Goal: Information Seeking & Learning: Understand process/instructions

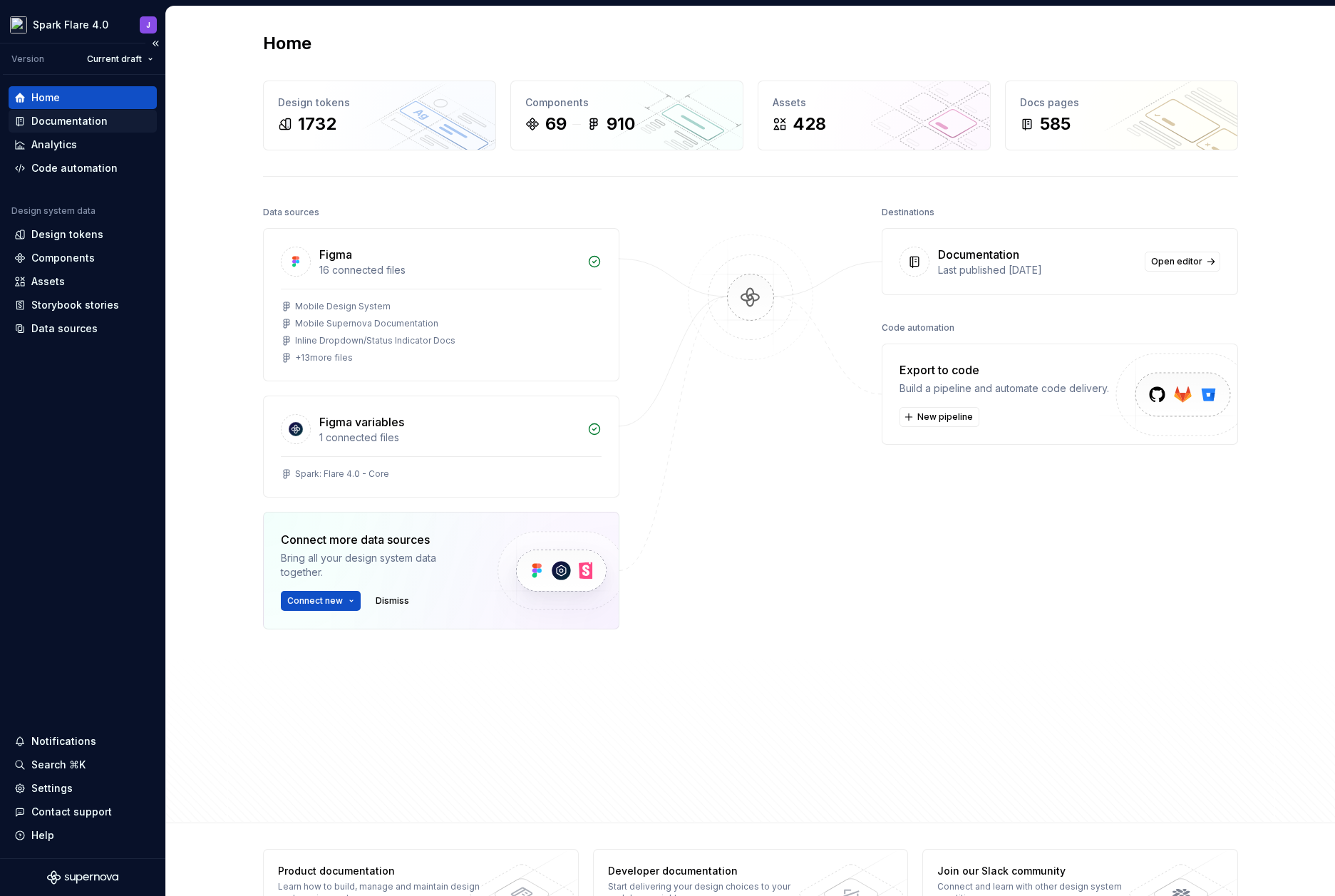
click at [71, 126] on div "Documentation" at bounding box center [70, 121] width 76 height 14
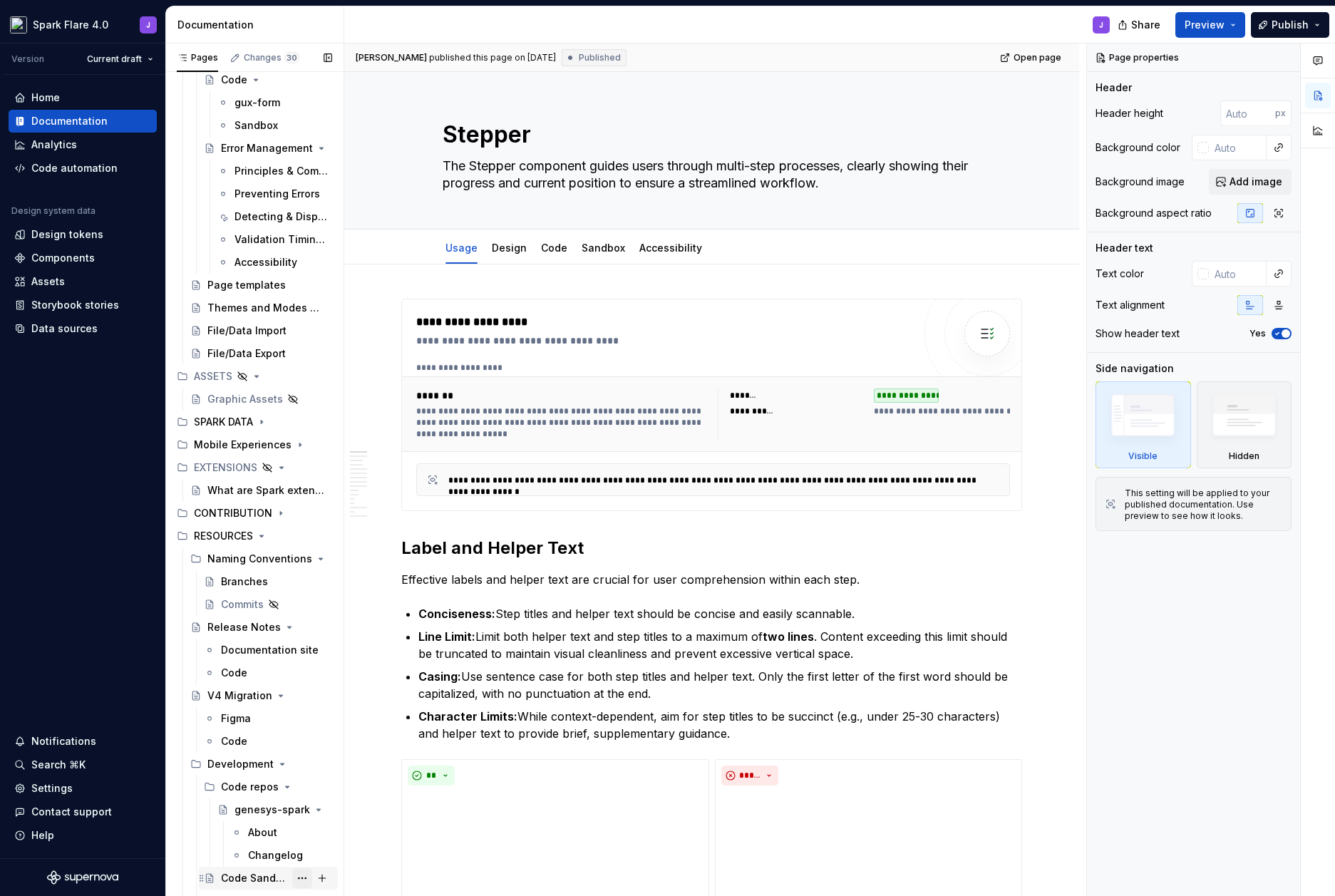
scroll to position [9396, 0]
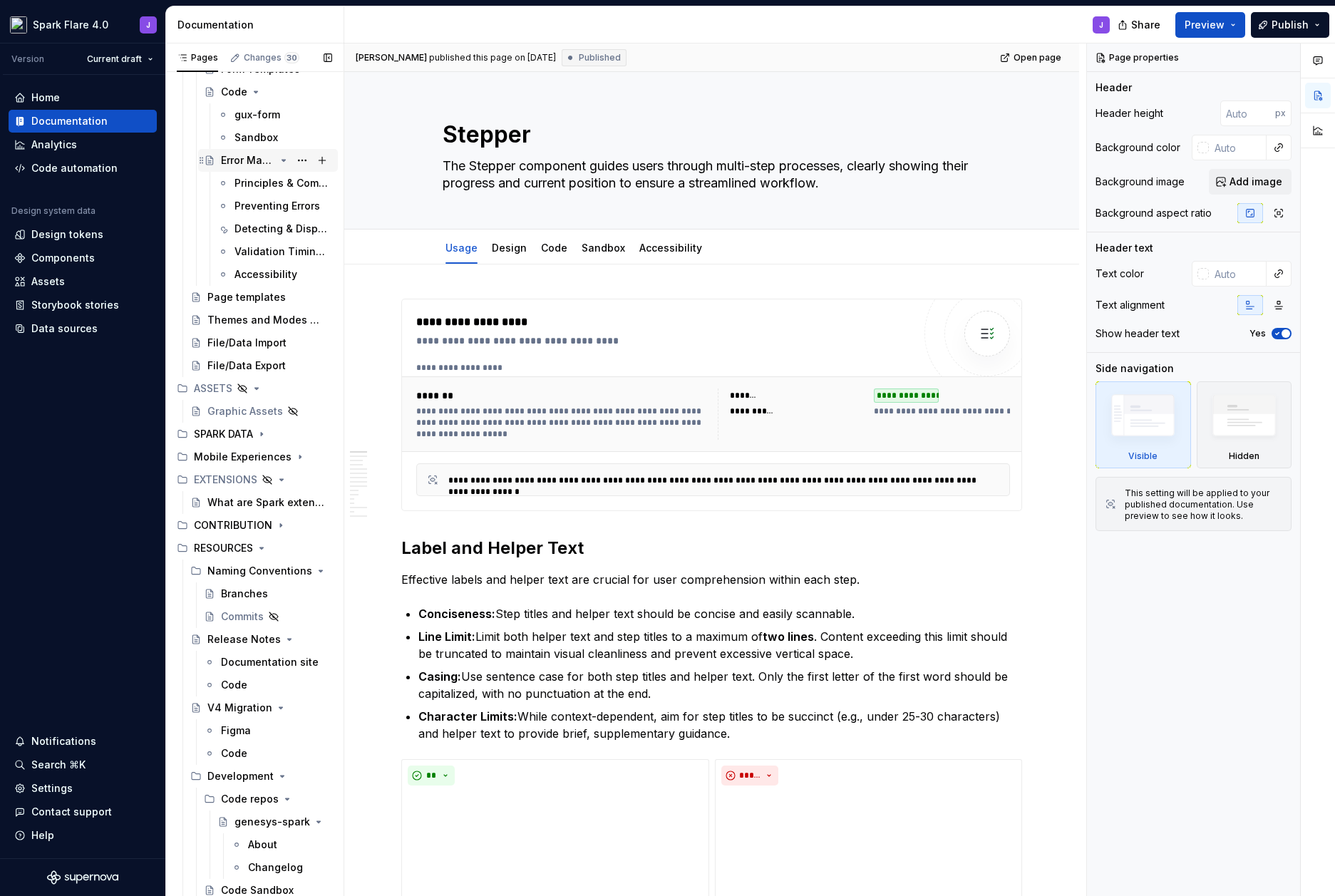
click at [230, 160] on div "Error Management" at bounding box center [248, 160] width 54 height 14
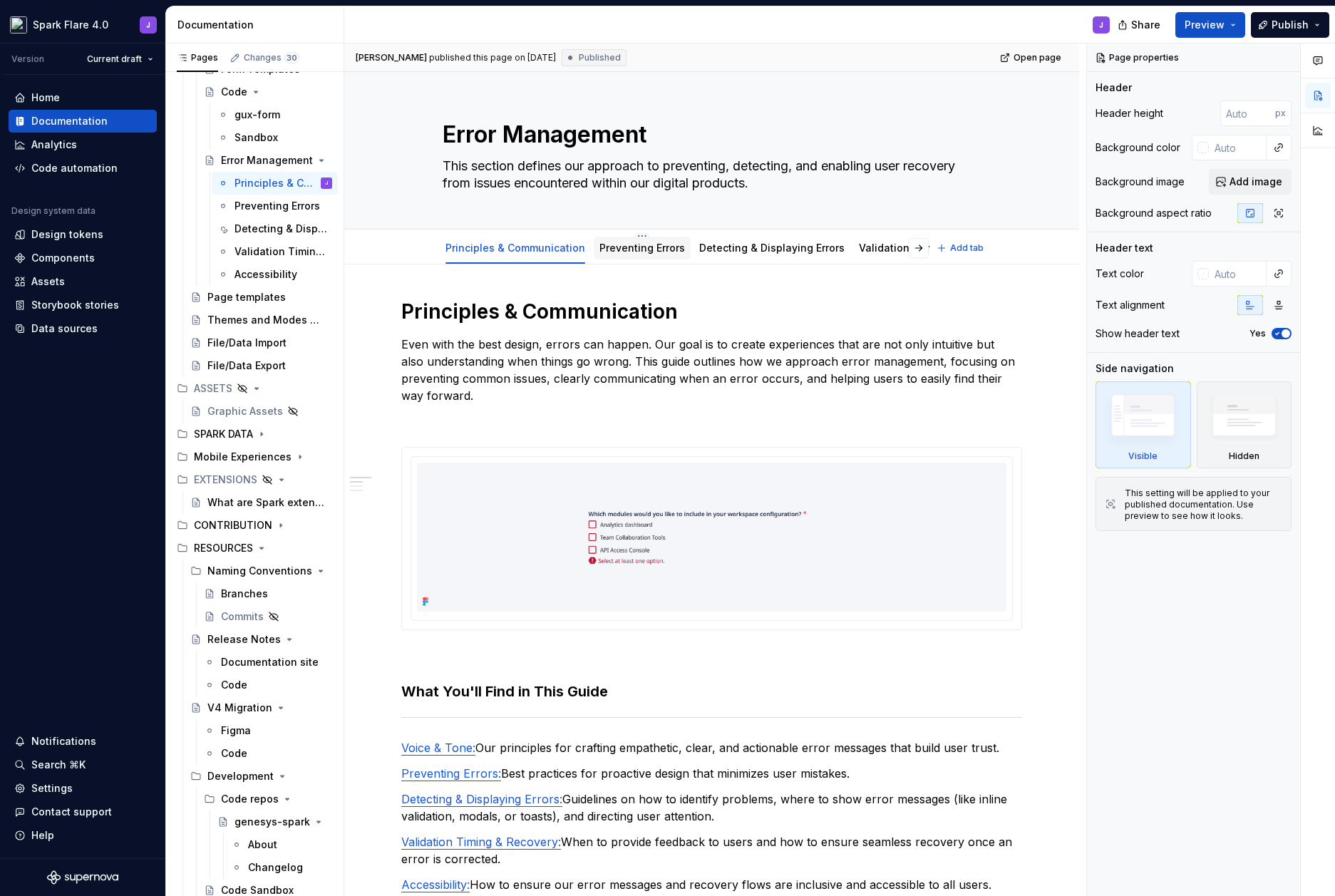
click at [626, 253] on div "Preventing Errors" at bounding box center [642, 248] width 86 height 14
click at [888, 249] on link "Validation Timing & Recovery" at bounding box center [932, 248] width 147 height 12
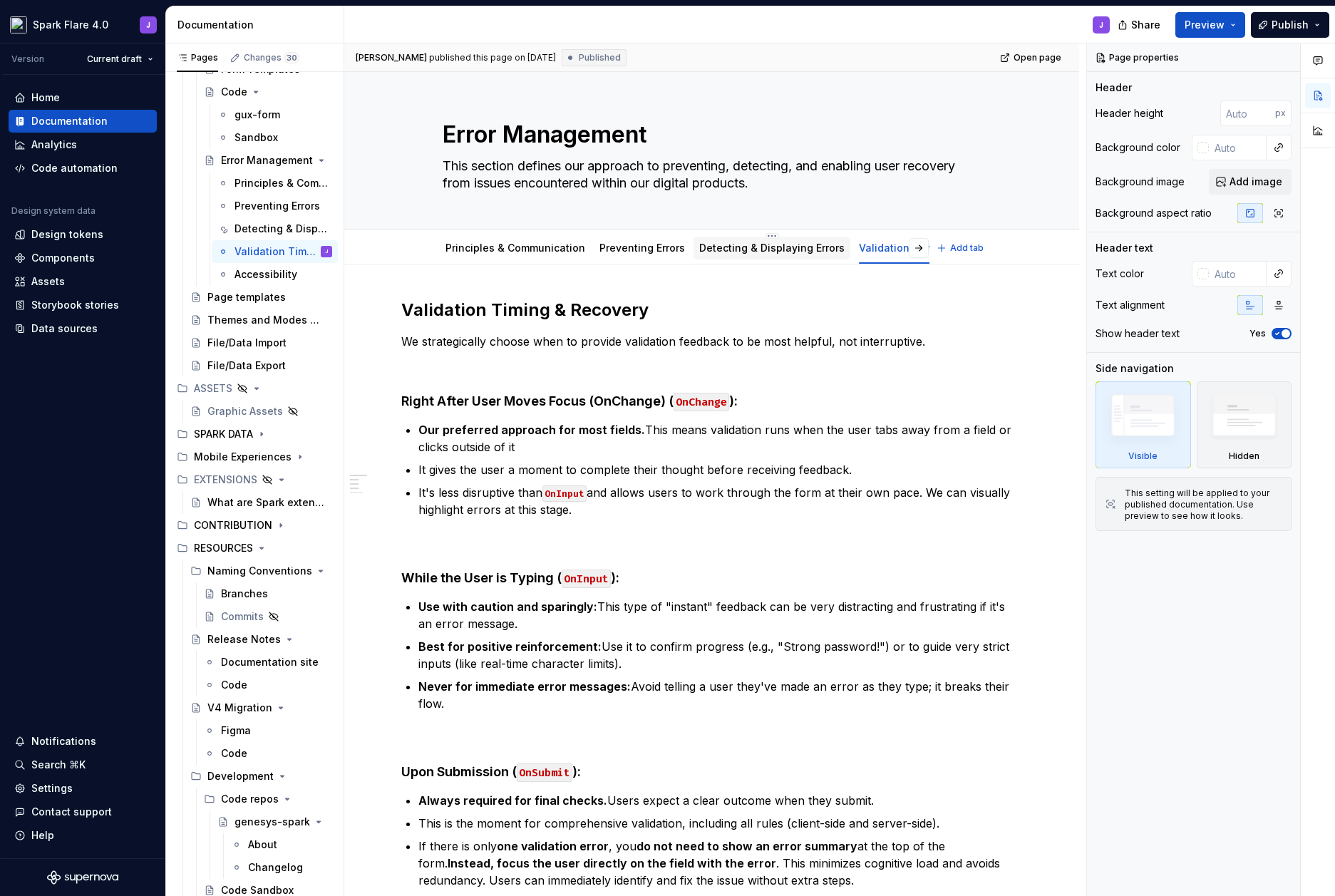
click at [735, 252] on link "Detecting & Displaying Errors" at bounding box center [771, 248] width 146 height 12
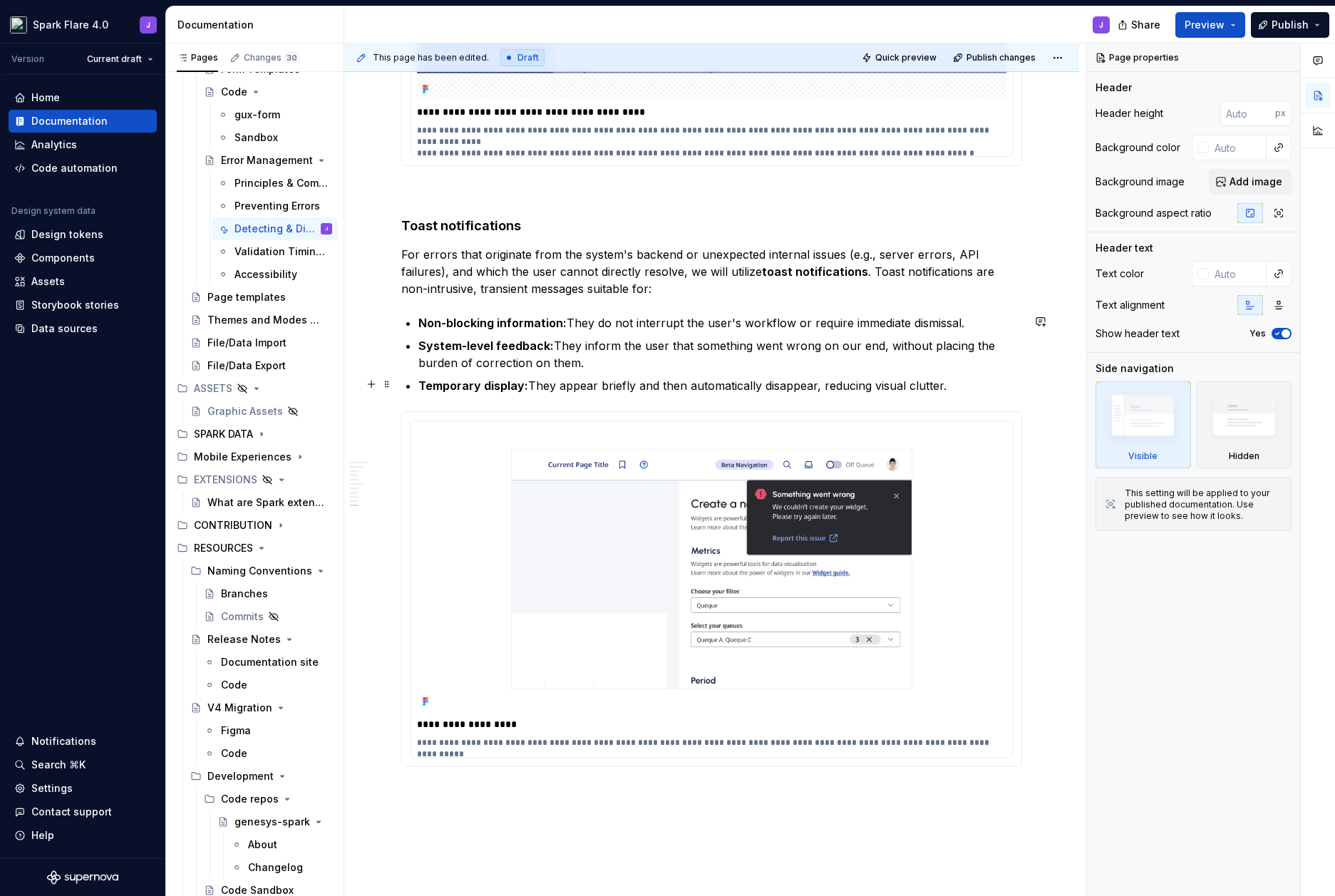
scroll to position [3873, 0]
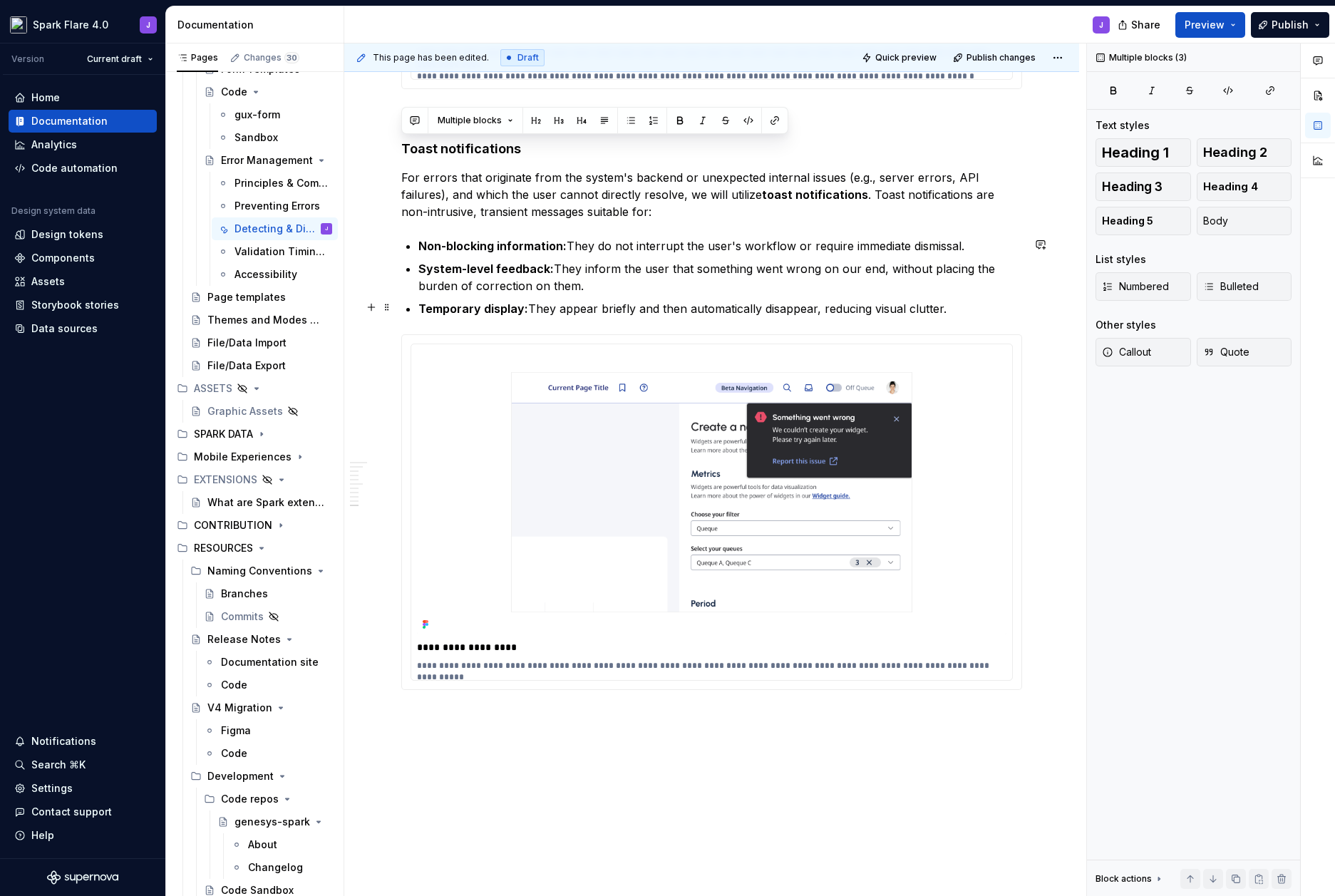
drag, startPoint x: 402, startPoint y: 144, endPoint x: 946, endPoint y: 312, distance: 569.4
copy div "Toast notifications For errors that originate from the system's backend or unex…"
click at [1010, 255] on ul "Non-blocking information: They do not interrupt the user's workflow or require …" at bounding box center [720, 277] width 604 height 80
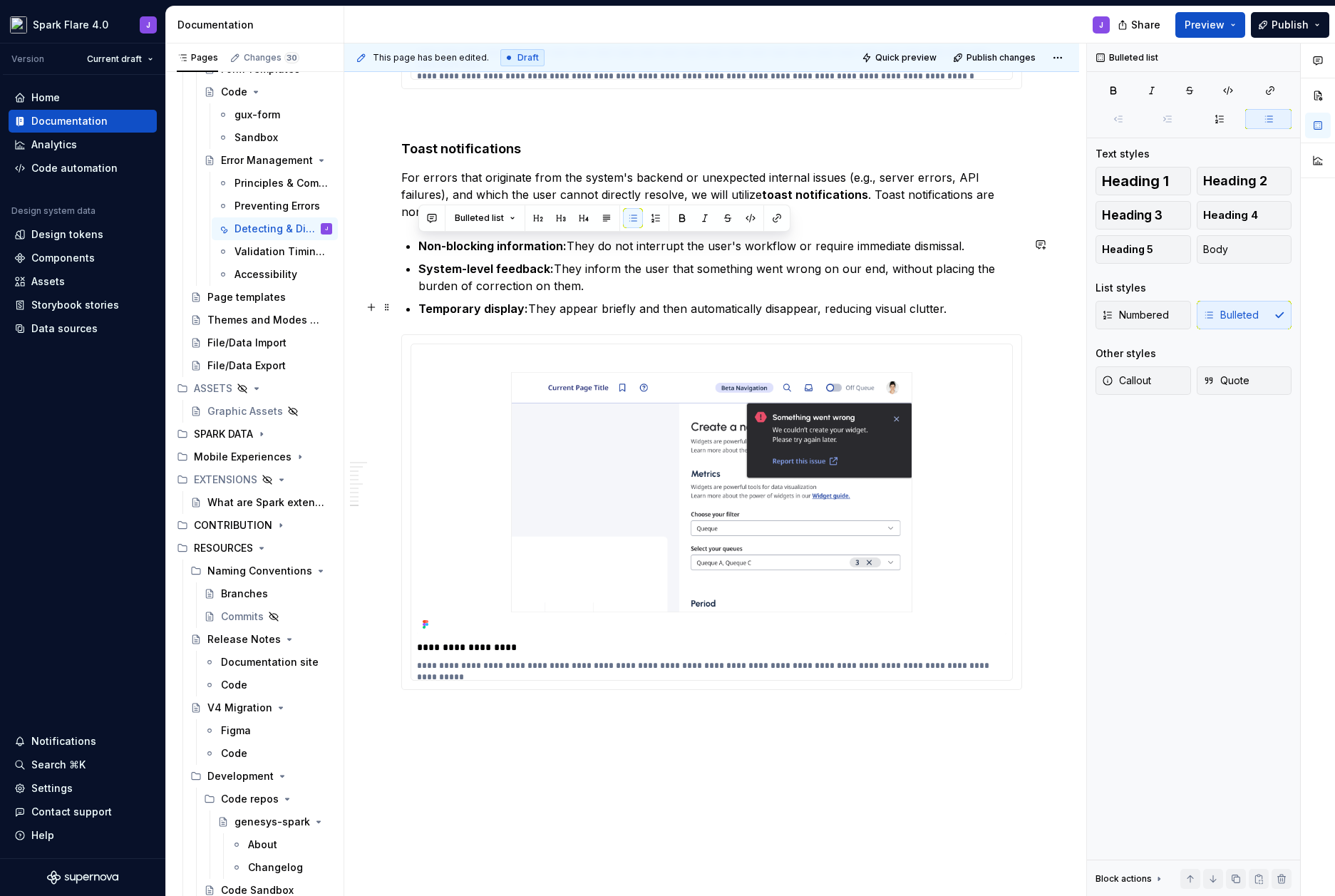
drag, startPoint x: 419, startPoint y: 242, endPoint x: 961, endPoint y: 304, distance: 545.5
click at [961, 304] on ul "Non-blocking information: They do not interrupt the user's workflow or require …" at bounding box center [720, 277] width 604 height 80
copy ul "Non-blocking information: They do not interrupt the user's workflow or require …"
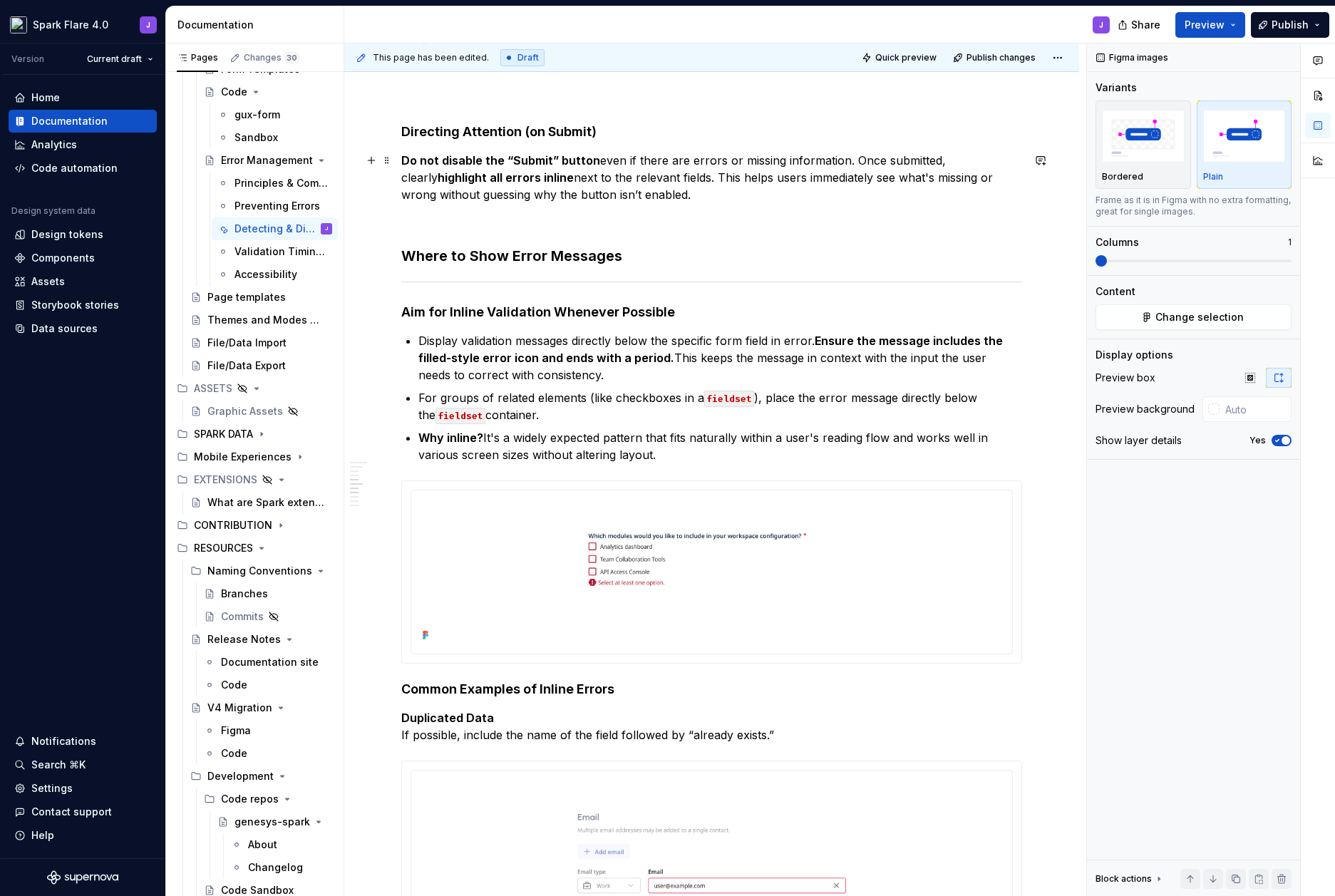
scroll to position [0, 0]
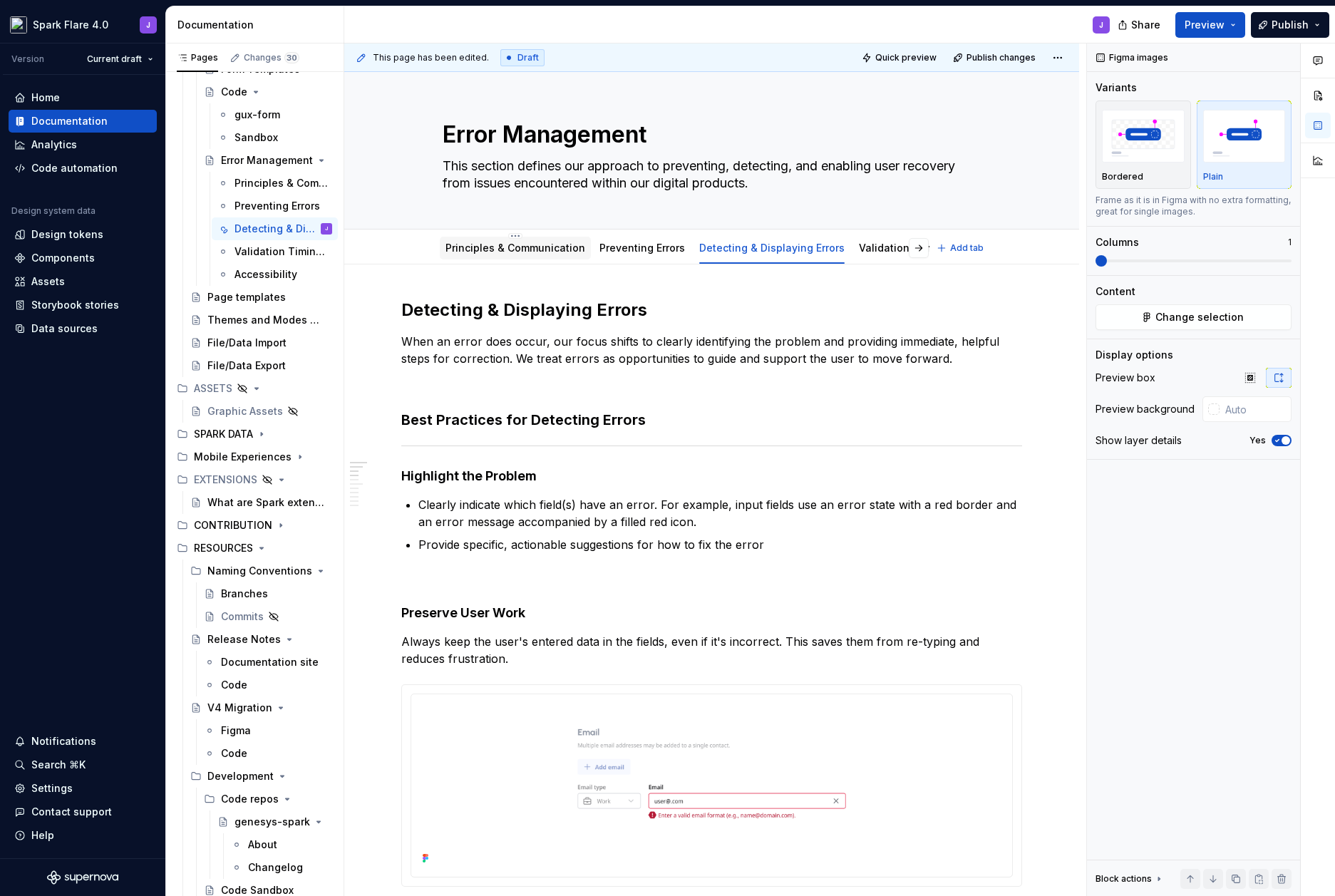
click at [479, 249] on link "Principles & Communication" at bounding box center [515, 248] width 140 height 12
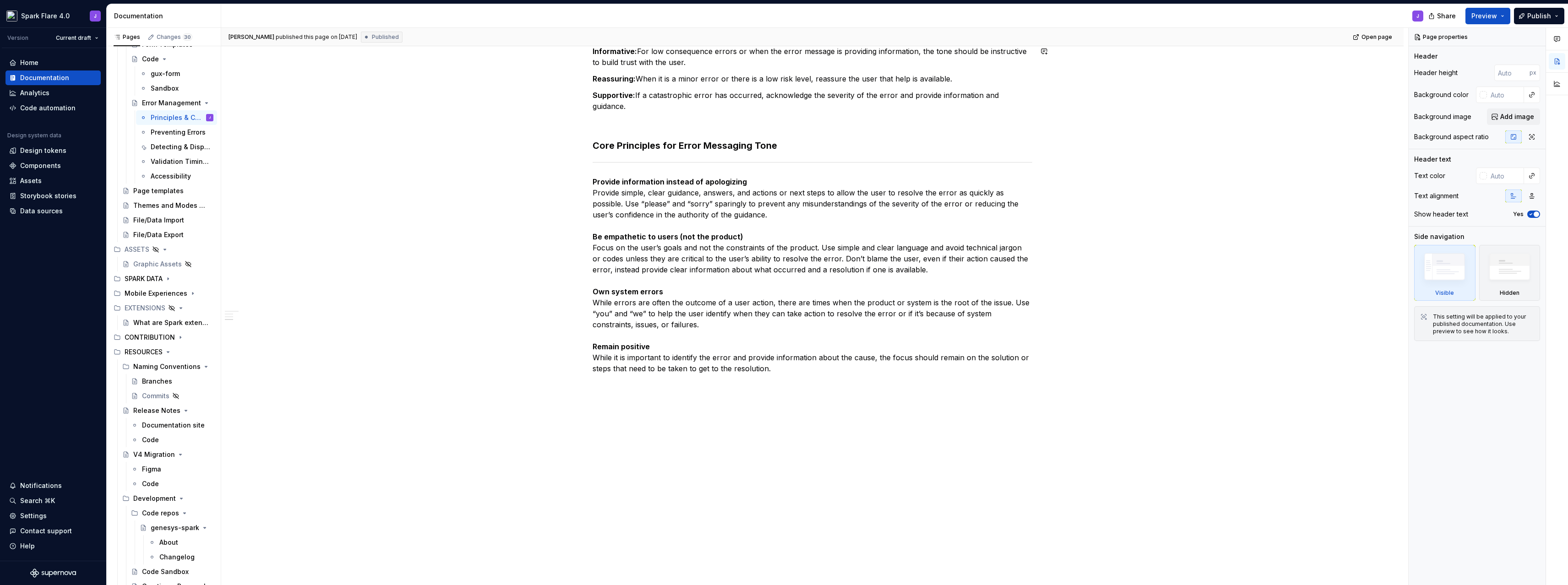
scroll to position [588, 0]
type textarea "*"
